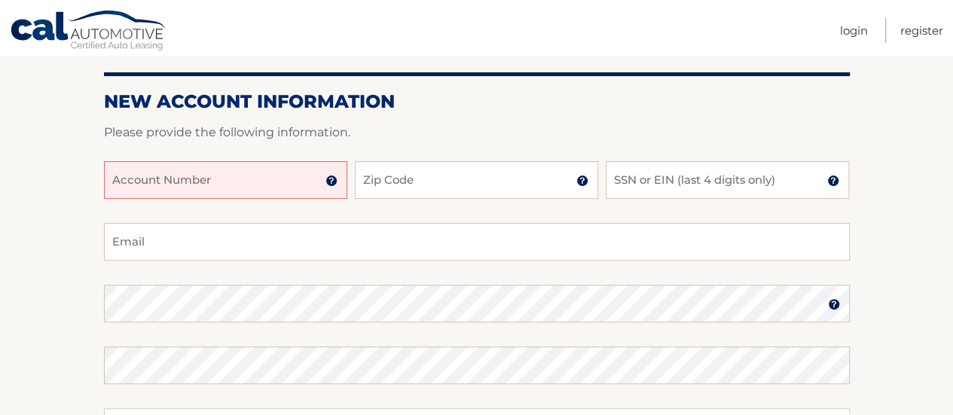
scroll to position [163, 0]
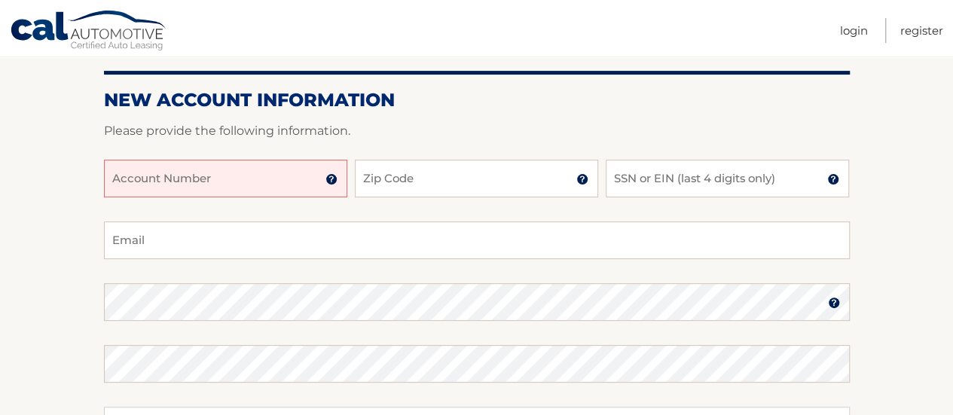
click at [237, 166] on input "Account Number" at bounding box center [225, 179] width 243 height 38
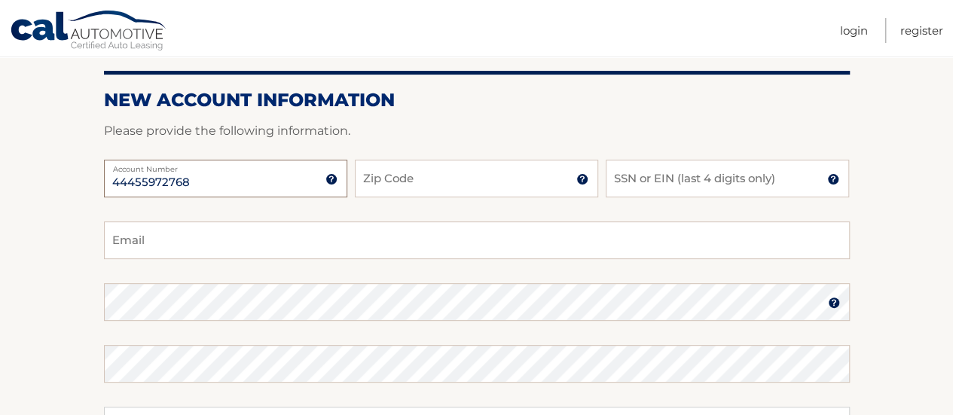
type input "44455972768"
click at [419, 183] on input "Zip Code" at bounding box center [476, 179] width 243 height 38
type input "14580"
type input "thomastitans73@gmail.com"
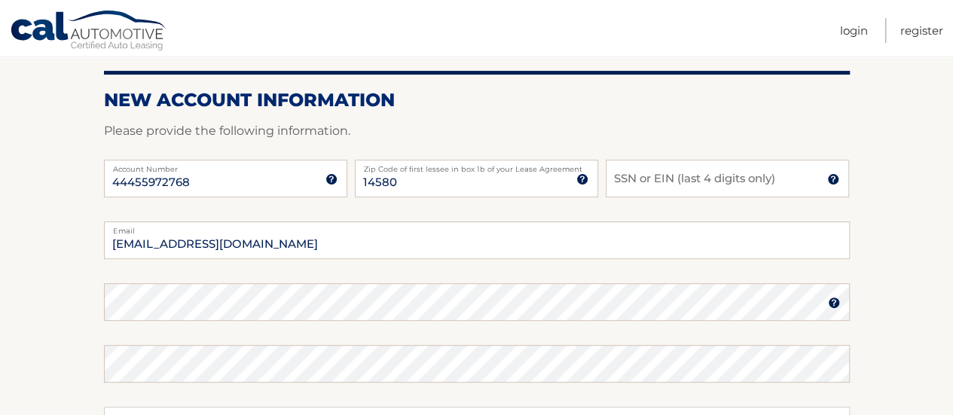
click at [832, 178] on img at bounding box center [833, 179] width 12 height 12
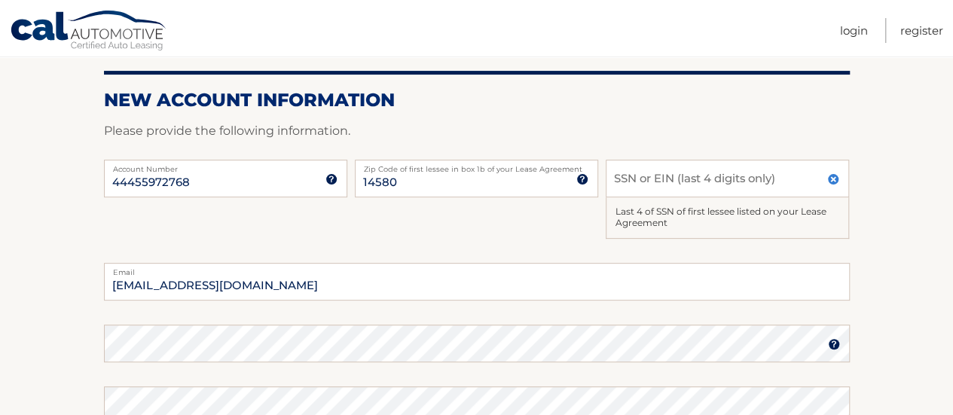
click at [832, 178] on img at bounding box center [833, 179] width 12 height 12
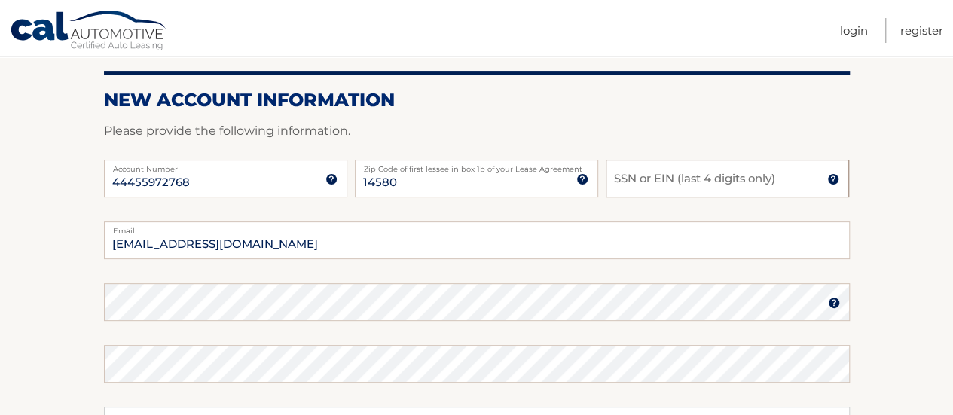
click at [661, 182] on input "SSN or EIN (last 4 digits only)" at bounding box center [727, 179] width 243 height 38
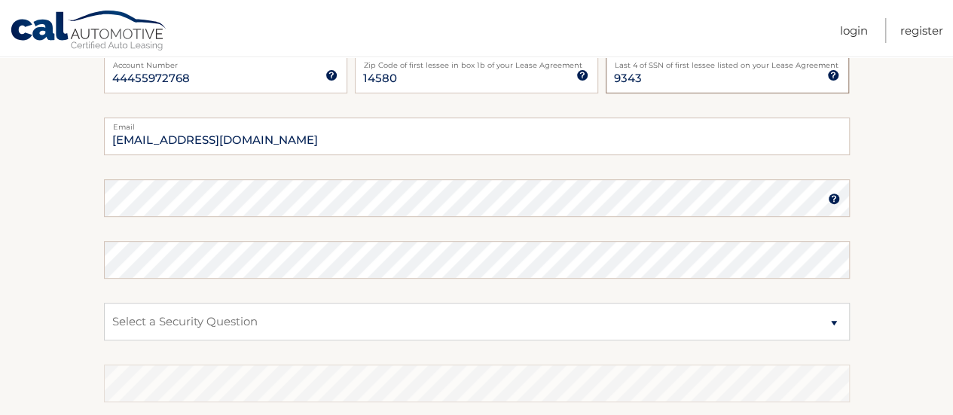
scroll to position [313, 0]
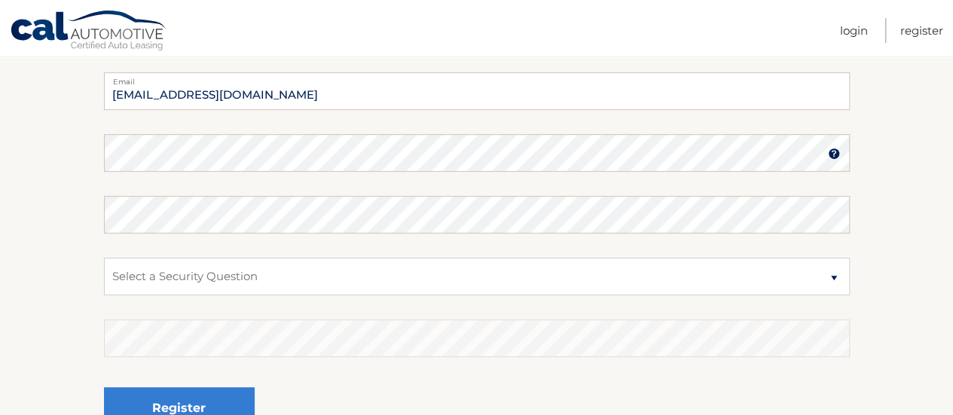
type input "9343"
click at [834, 156] on img at bounding box center [834, 154] width 12 height 12
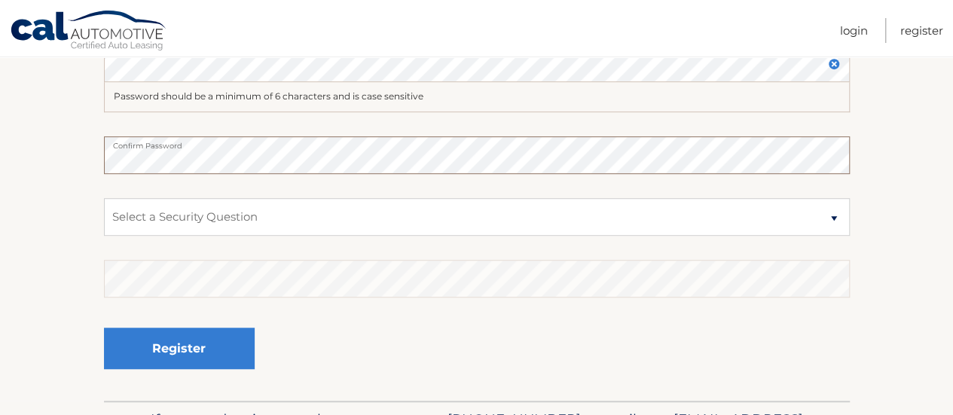
scroll to position [407, 0]
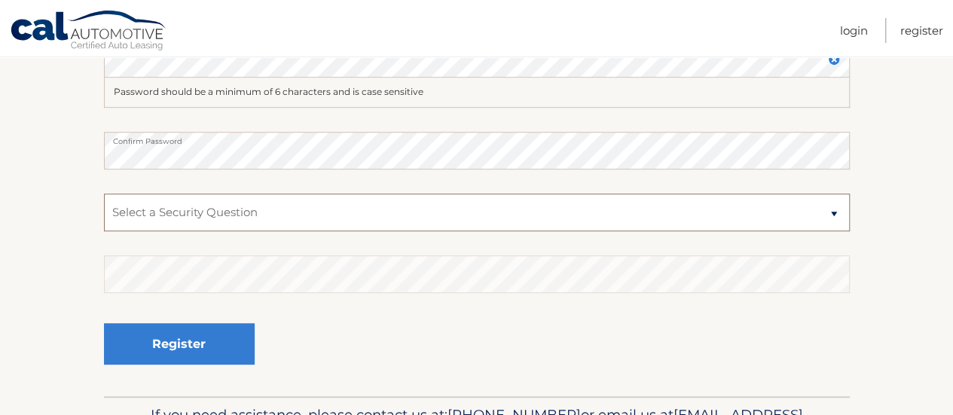
click at [257, 216] on select "Select a Security Question What was the name of your elementary school? What is…" at bounding box center [477, 213] width 746 height 38
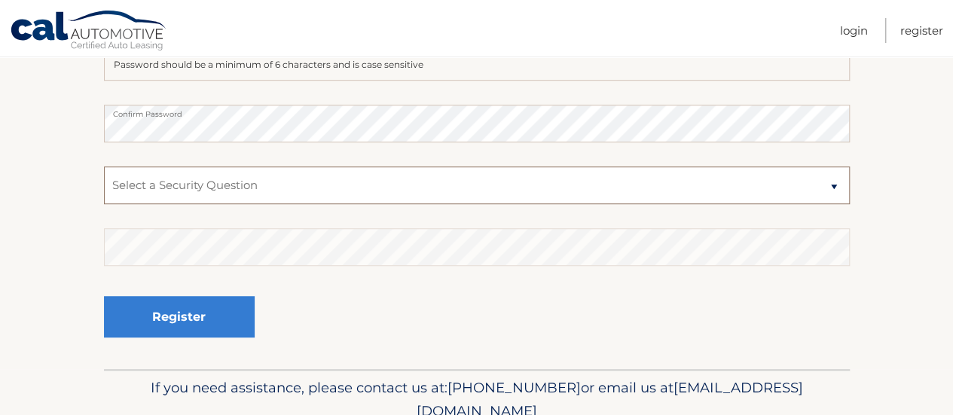
scroll to position [428, 0]
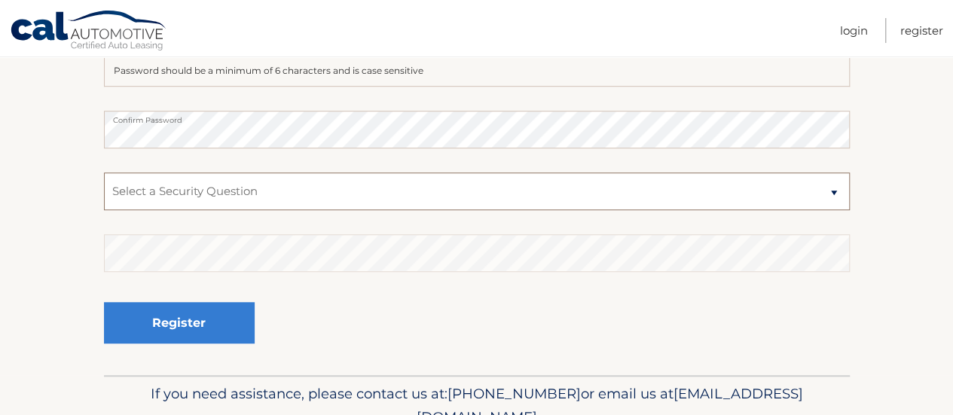
click at [246, 202] on select "Select a Security Question What was the name of your elementary school? What is…" at bounding box center [477, 192] width 746 height 38
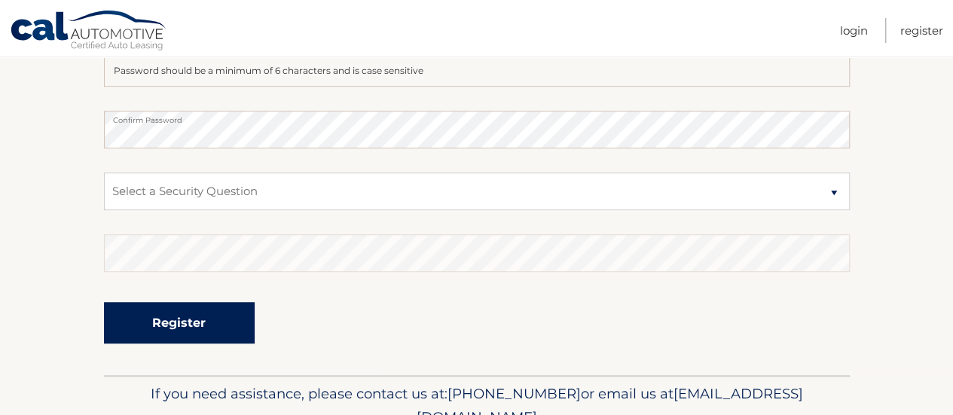
drag, startPoint x: 226, startPoint y: 341, endPoint x: 274, endPoint y: 345, distance: 48.4
click at [274, 345] on div "Register" at bounding box center [477, 323] width 746 height 55
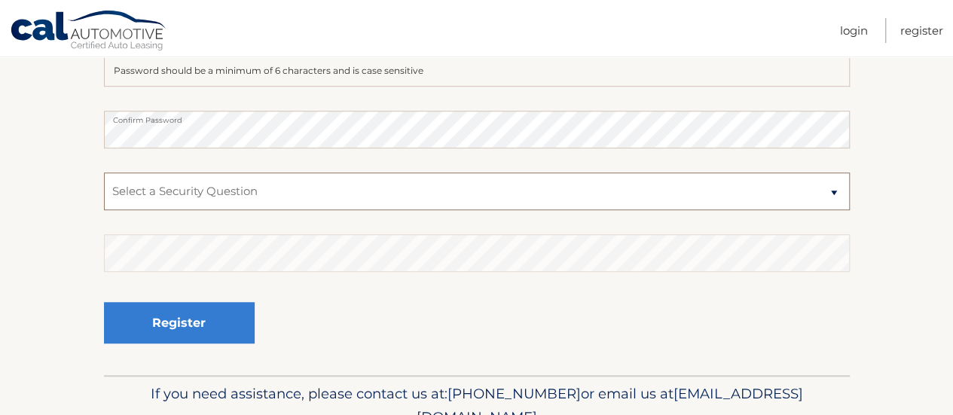
click at [232, 189] on select "Select a Security Question What was the name of your elementary school? What is…" at bounding box center [477, 192] width 746 height 38
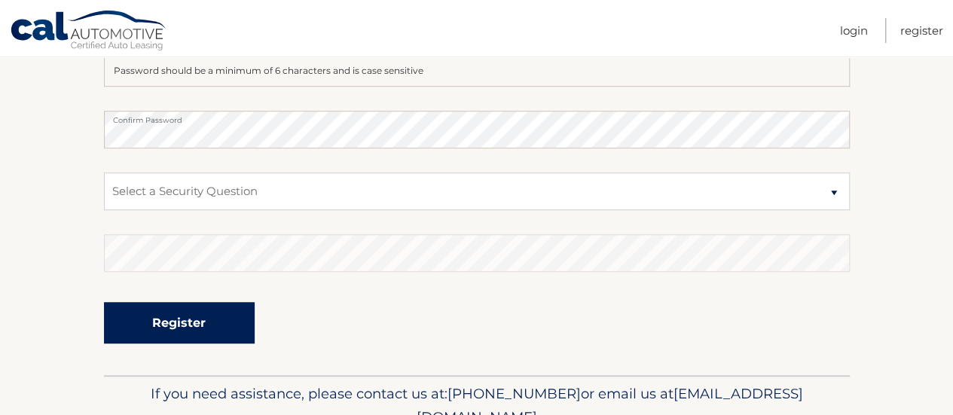
drag, startPoint x: 226, startPoint y: 338, endPoint x: 304, endPoint y: 349, distance: 79.1
click at [304, 349] on div "Register" at bounding box center [477, 323] width 746 height 55
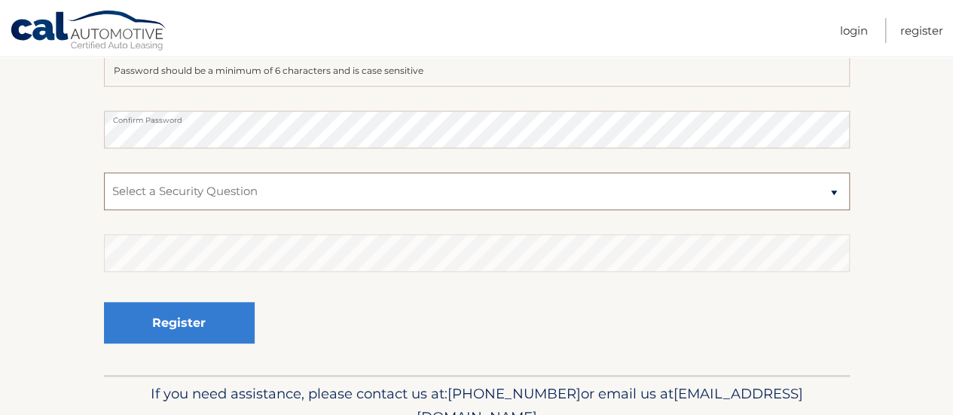
click at [223, 191] on select "Select a Security Question What was the name of your elementary school? What is…" at bounding box center [477, 192] width 746 height 38
select select "3"
click at [104, 173] on select "Select a Security Question What was the name of your elementary school? What is…" at bounding box center [477, 192] width 746 height 38
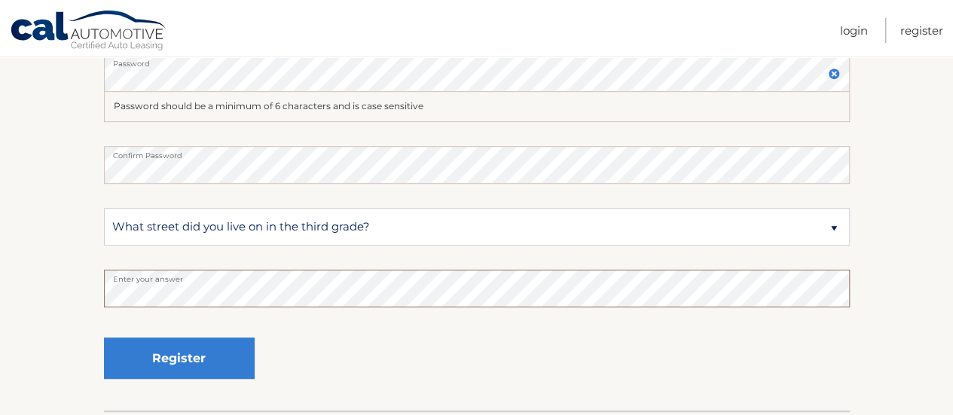
scroll to position [394, 0]
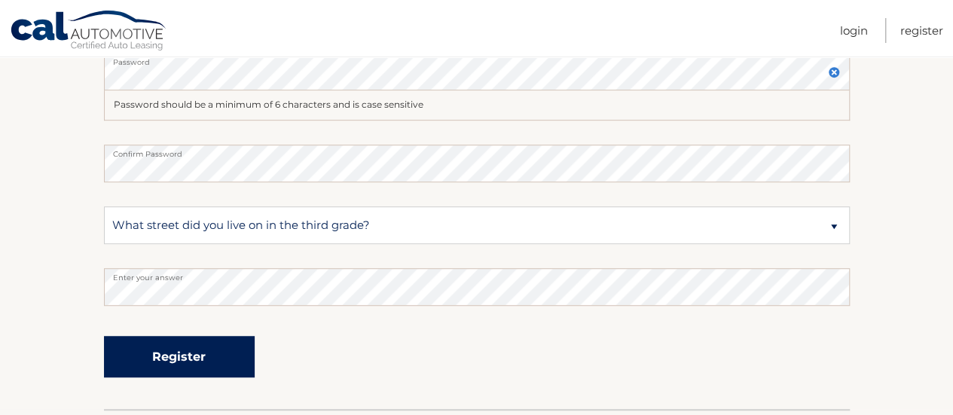
click at [203, 359] on button "Register" at bounding box center [179, 356] width 151 height 41
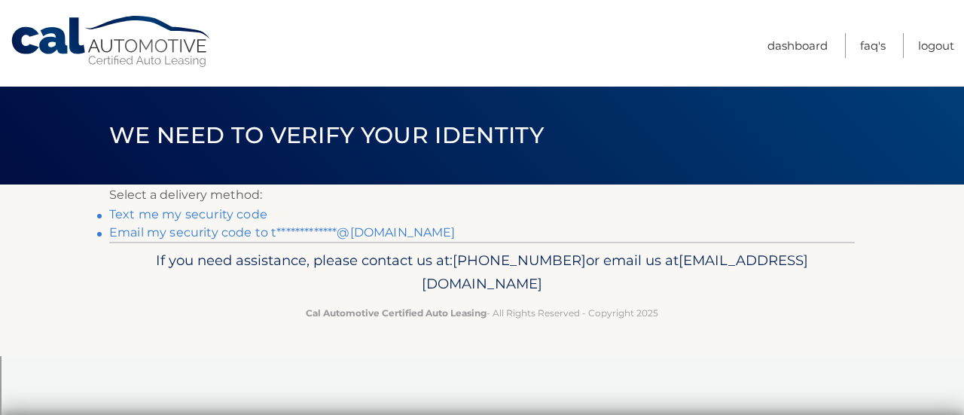
click at [203, 212] on link "Text me my security code" at bounding box center [188, 214] width 158 height 14
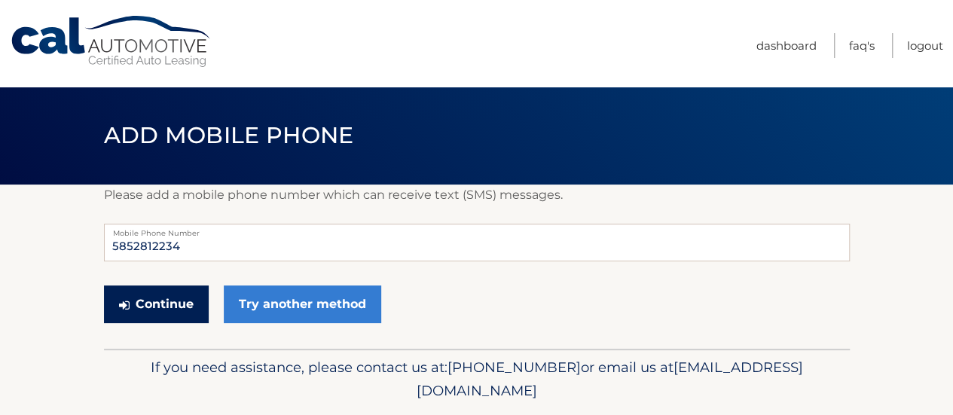
click at [183, 307] on button "Continue" at bounding box center [156, 305] width 105 height 38
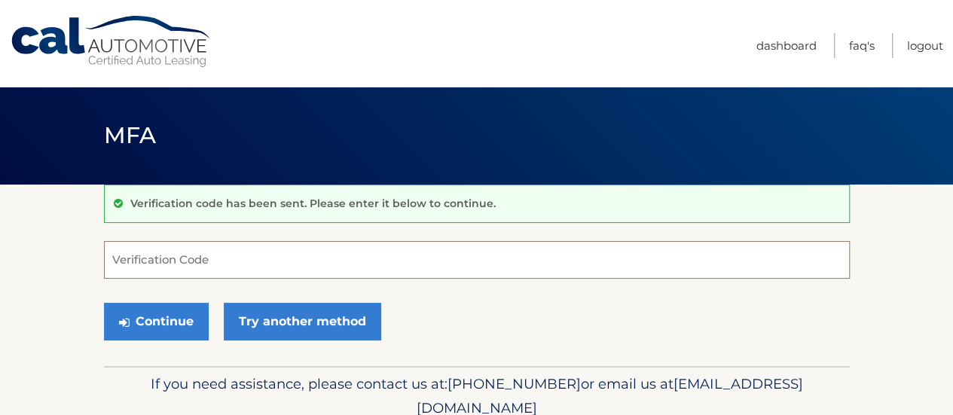
click at [194, 258] on input "Verification Code" at bounding box center [477, 260] width 746 height 38
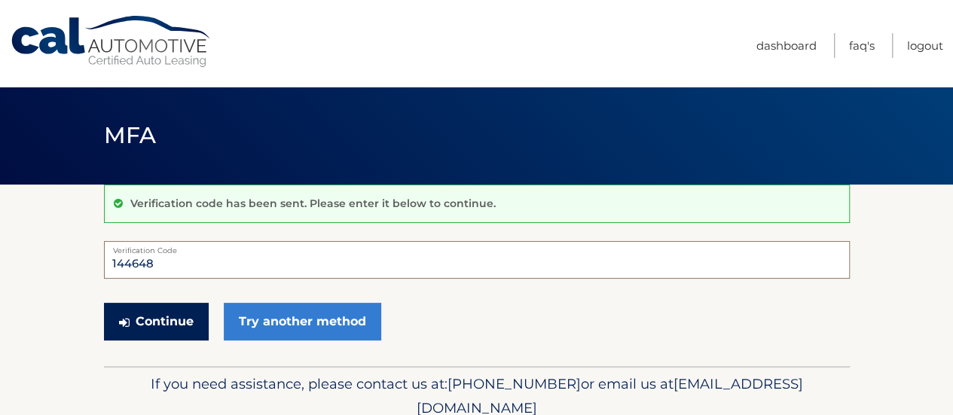
type input "144648"
click at [156, 323] on button "Continue" at bounding box center [156, 322] width 105 height 38
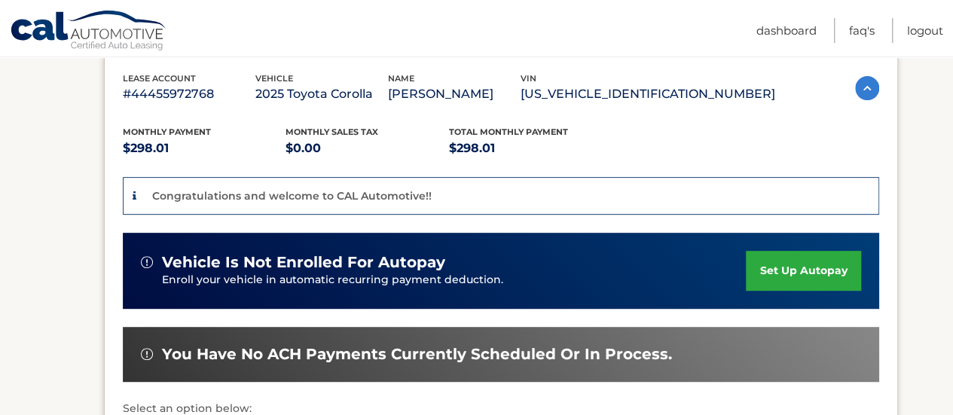
scroll to position [266, 0]
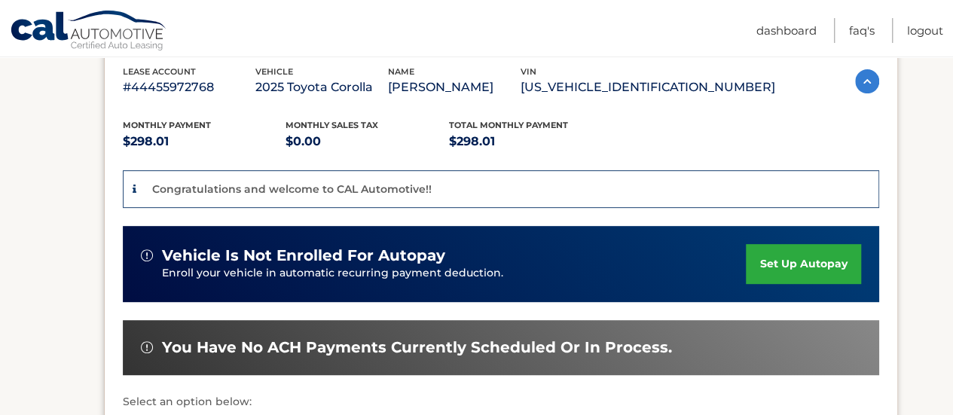
click at [798, 255] on link "set up autopay" at bounding box center [803, 264] width 115 height 40
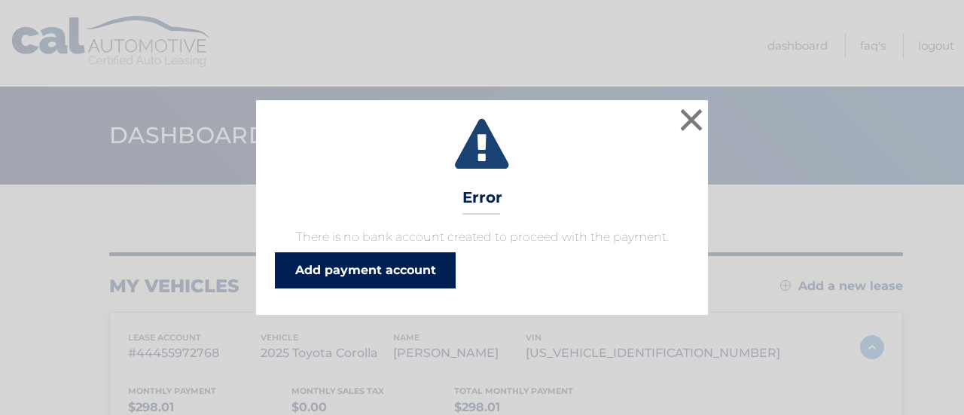
click at [383, 276] on link "Add payment account" at bounding box center [365, 270] width 181 height 36
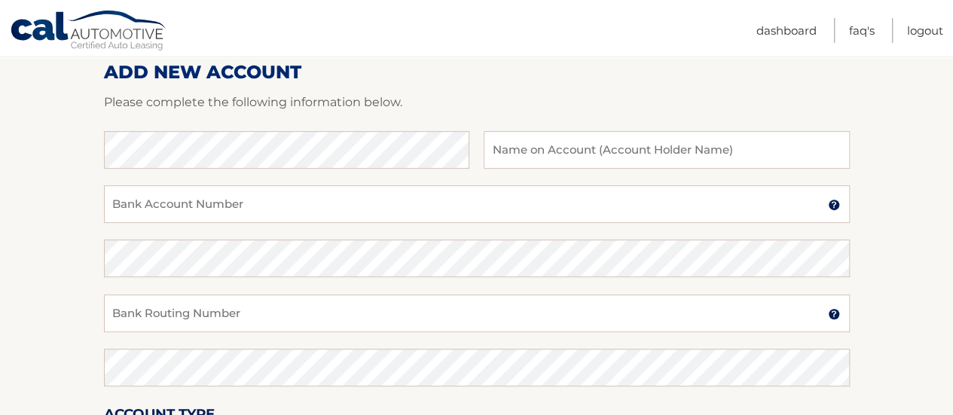
scroll to position [195, 0]
click at [536, 148] on input "text" at bounding box center [666, 151] width 365 height 38
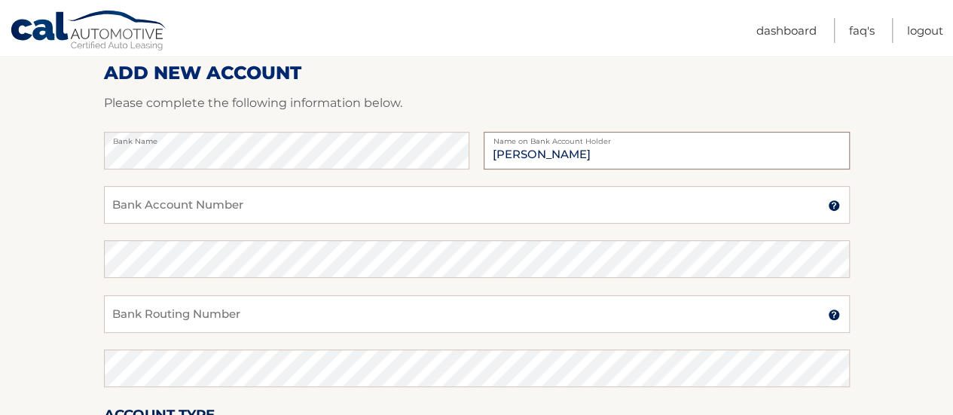
type input "Scott R Brown"
click at [302, 191] on input "Bank Account Number" at bounding box center [477, 205] width 746 height 38
type input "009380501528"
click at [167, 317] on input "Bank Routing Number" at bounding box center [477, 314] width 746 height 38
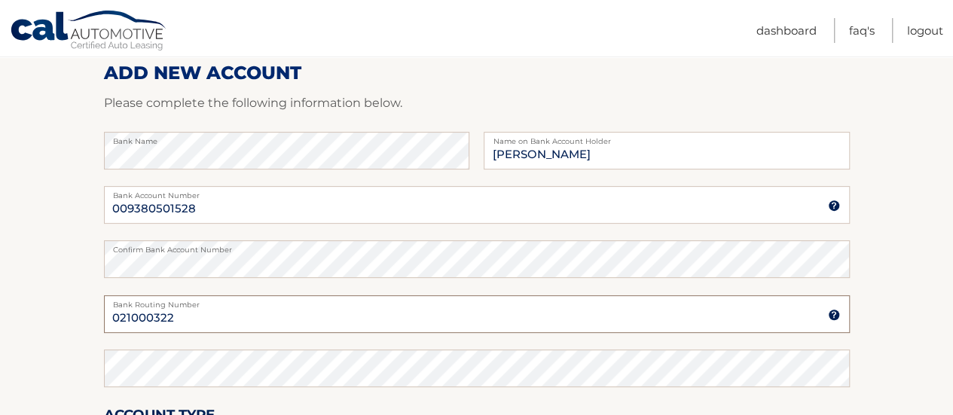
type input "021000322"
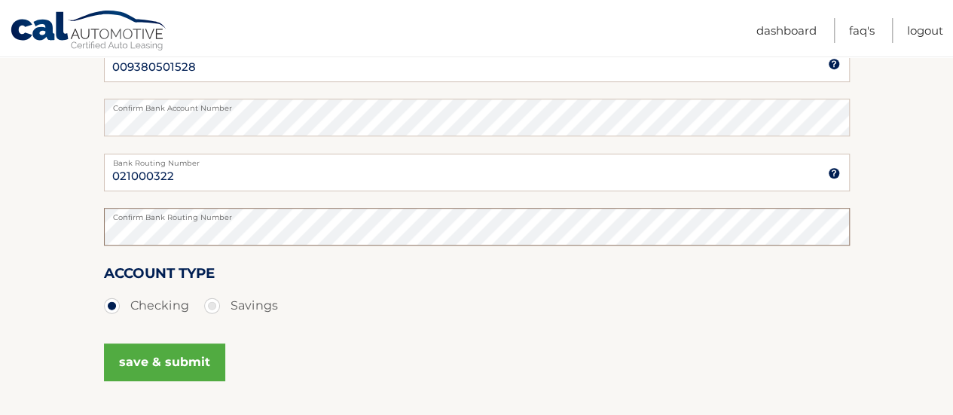
scroll to position [418, 0]
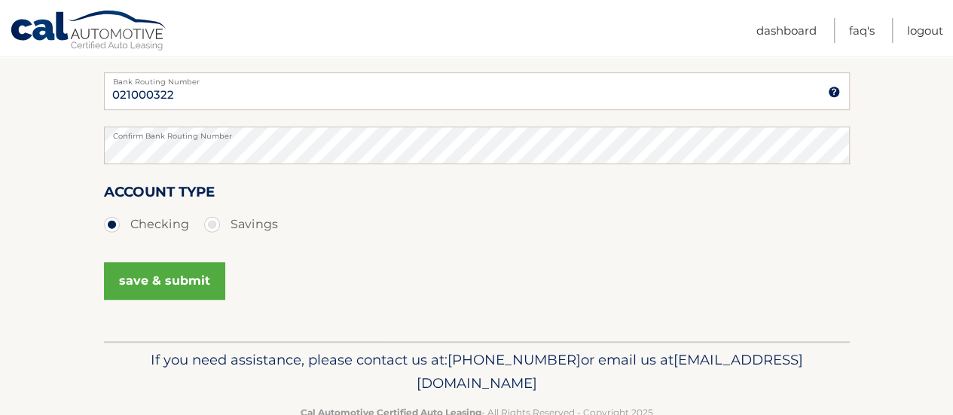
click at [193, 280] on button "save & submit" at bounding box center [164, 281] width 121 height 38
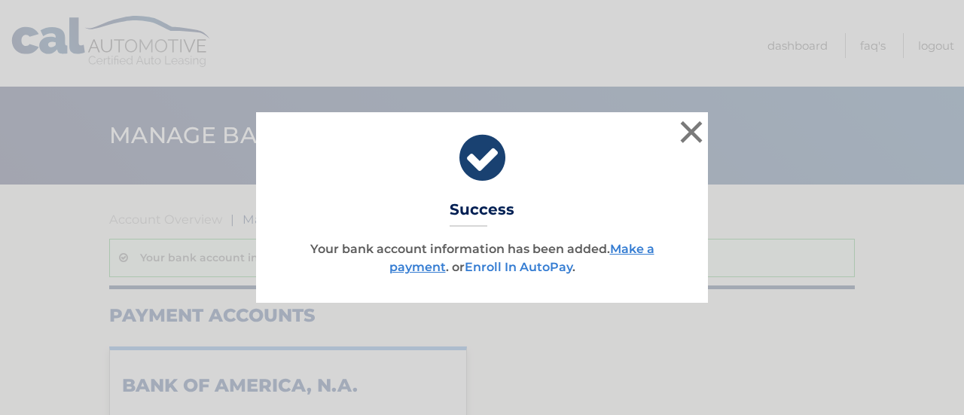
click at [529, 270] on link "Enroll In AutoPay" at bounding box center [519, 267] width 108 height 14
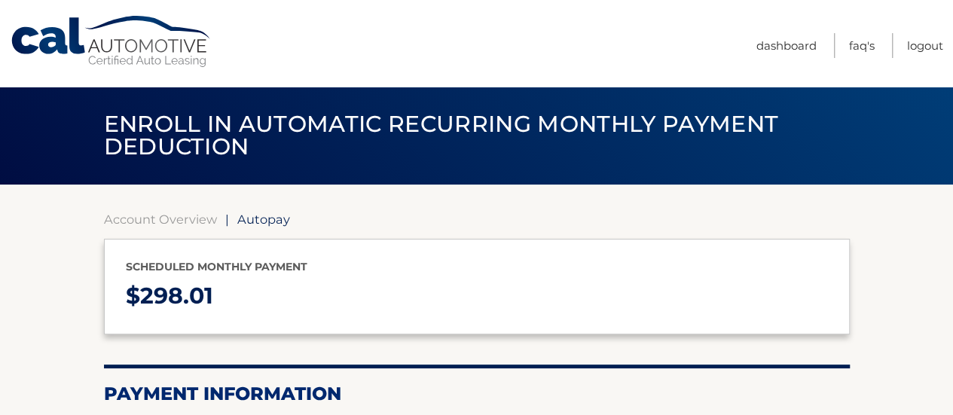
select select "ZDQ3NmFiZTktNDRkMy00ZGQ2LWExZGUtNmJlMzUzNjQyYTY5"
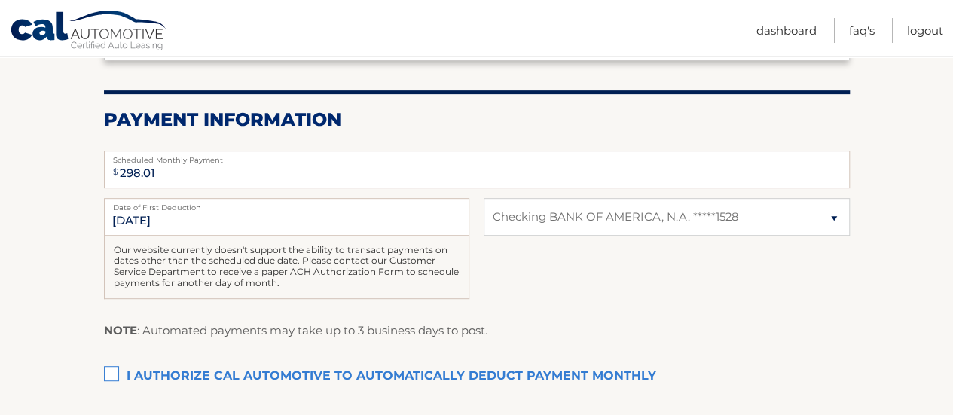
scroll to position [379, 0]
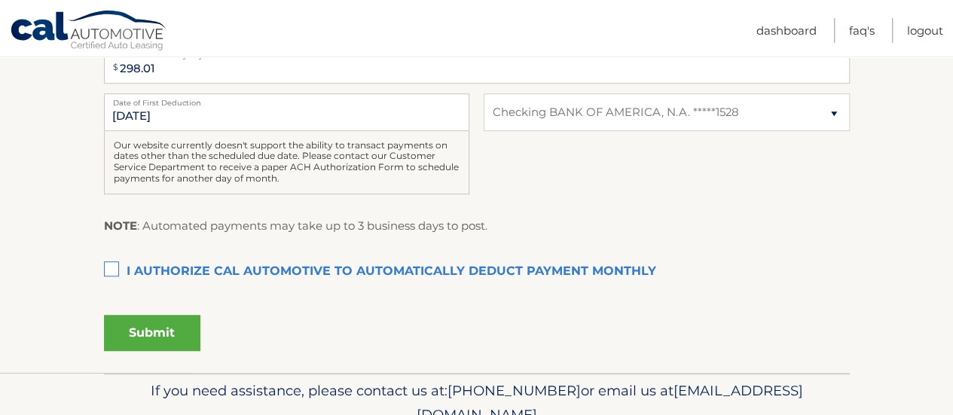
click at [111, 267] on label "I authorize cal automotive to automatically deduct payment monthly This checkbo…" at bounding box center [477, 272] width 746 height 30
click at [0, 0] on input "I authorize cal automotive to automatically deduct payment monthly This checkbo…" at bounding box center [0, 0] width 0 height 0
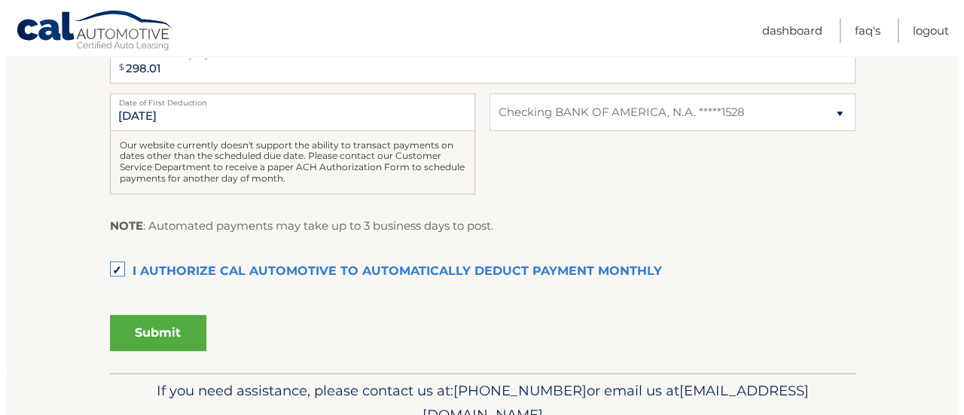
scroll to position [331, 0]
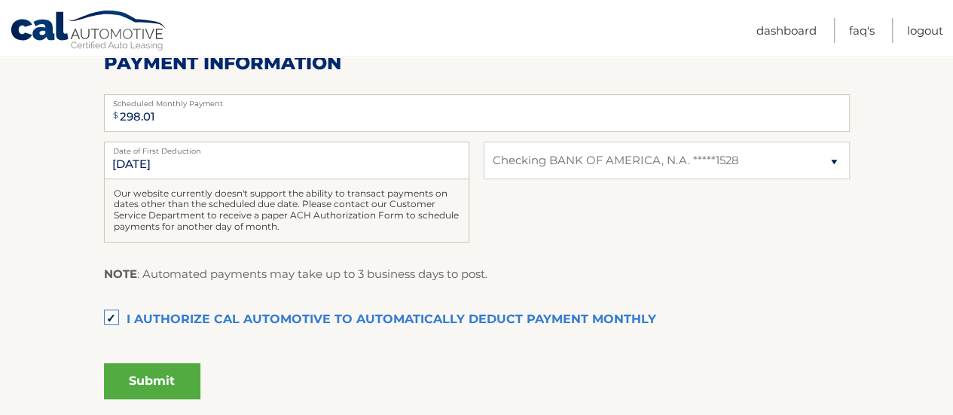
click at [157, 388] on button "Submit" at bounding box center [152, 381] width 96 height 36
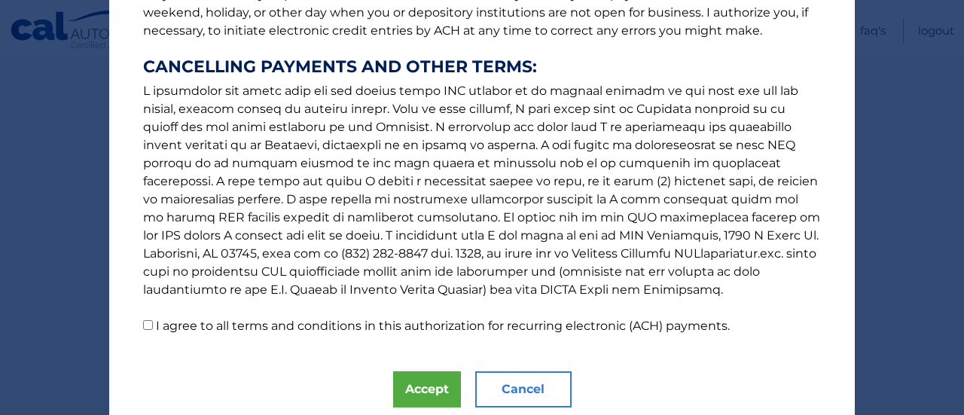
scroll to position [299, 0]
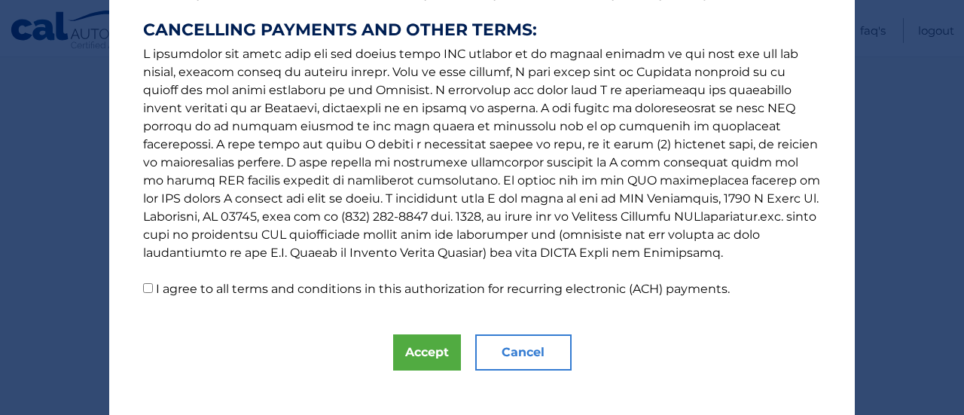
click at [143, 289] on input "I agree to all terms and conditions in this authorization for recurring electro…" at bounding box center [148, 288] width 10 height 10
checkbox input "true"
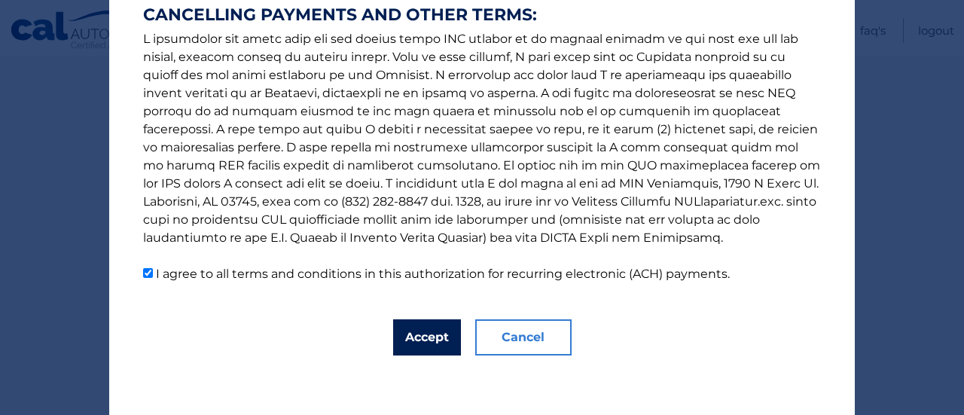
click at [401, 337] on button "Accept" at bounding box center [427, 337] width 68 height 36
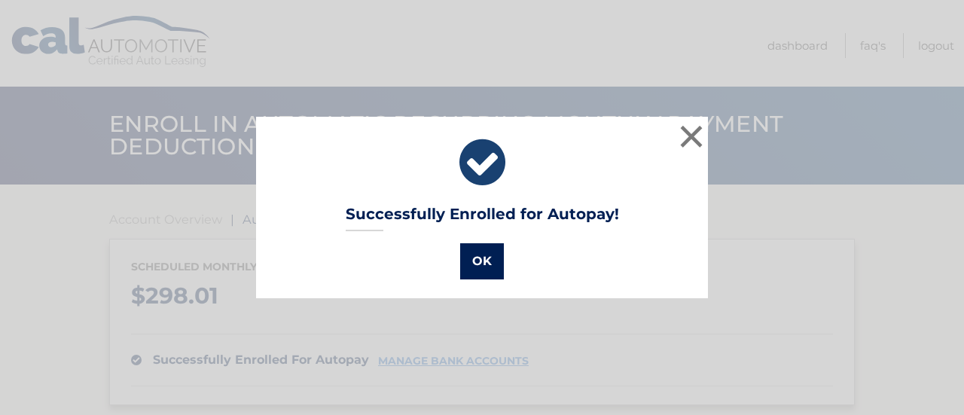
click at [475, 253] on button "OK" at bounding box center [482, 261] width 44 height 36
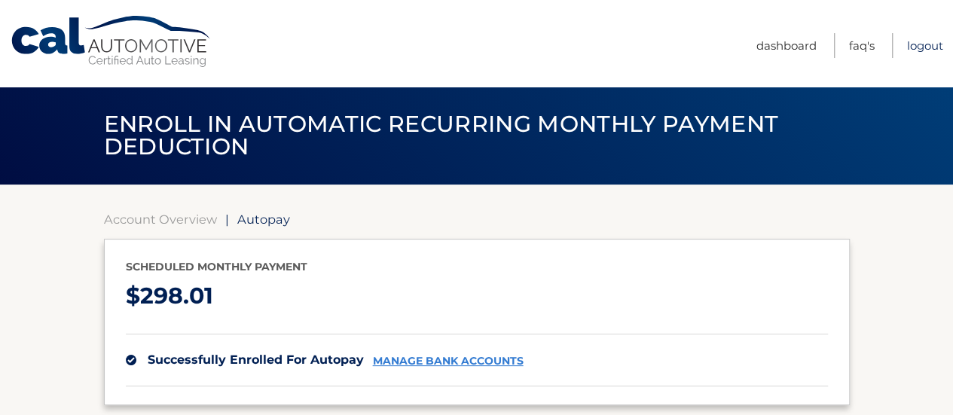
click at [915, 44] on link "Logout" at bounding box center [925, 45] width 36 height 25
